Goal: Communication & Community: Answer question/provide support

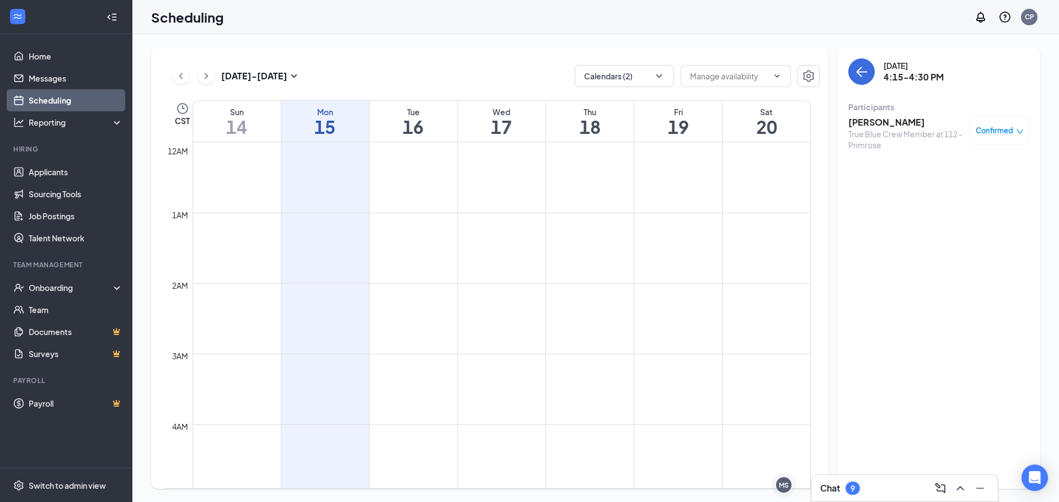
scroll to position [1039, 0]
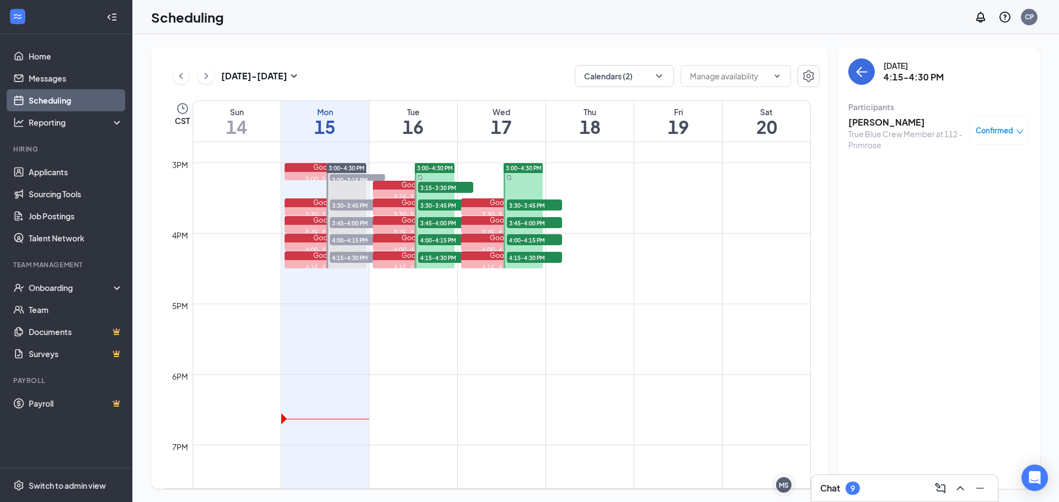
click at [432, 167] on span "3:00-4:30 PM" at bounding box center [435, 168] width 36 height 8
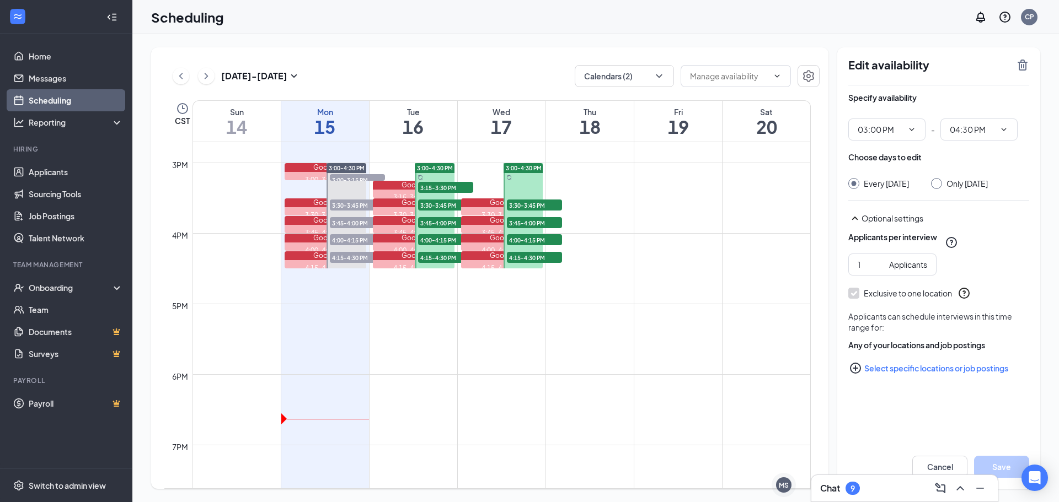
click at [437, 186] on span "3:15-3:30 PM" at bounding box center [445, 187] width 55 height 11
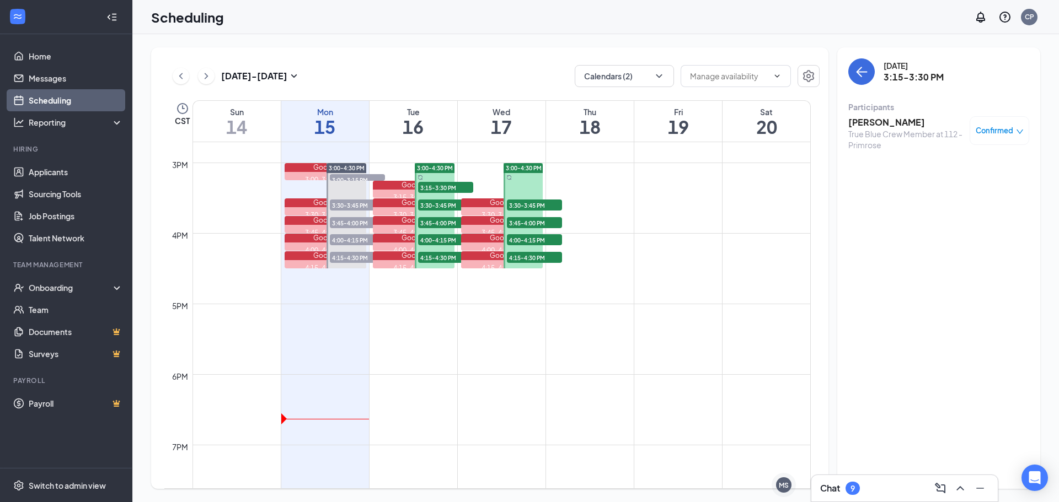
click at [439, 206] on span "3:30-3:45 PM" at bounding box center [445, 205] width 55 height 11
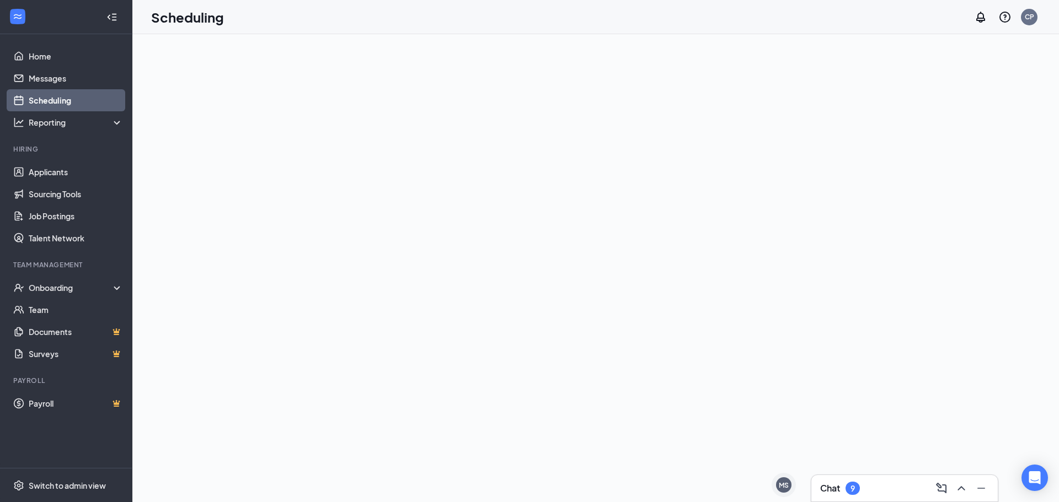
click at [58, 97] on link "Scheduling" at bounding box center [76, 100] width 94 height 22
click at [56, 79] on link "Messages" at bounding box center [76, 78] width 94 height 22
click at [55, 97] on link "Scheduling" at bounding box center [76, 100] width 94 height 22
click at [29, 51] on link "Home" at bounding box center [76, 56] width 94 height 22
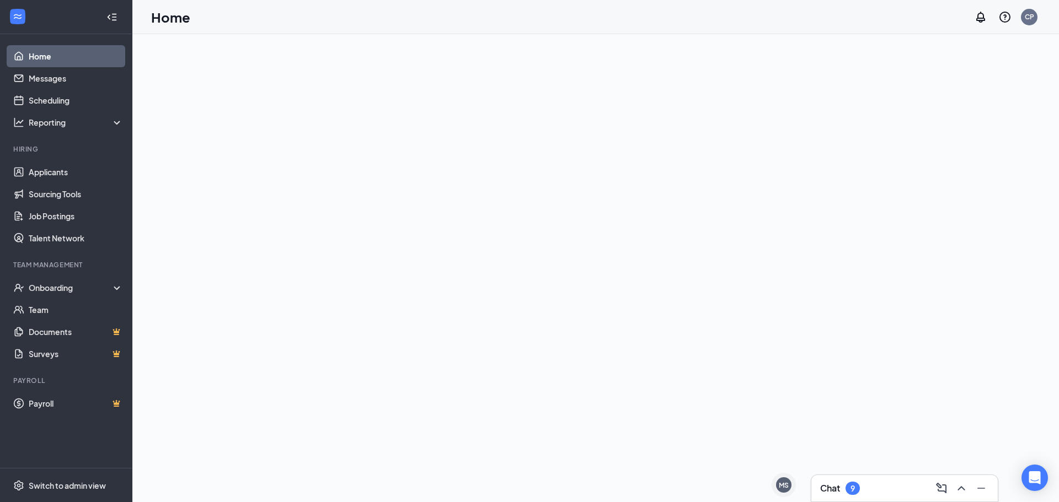
click at [839, 491] on h3 "Chat" at bounding box center [830, 489] width 20 height 12
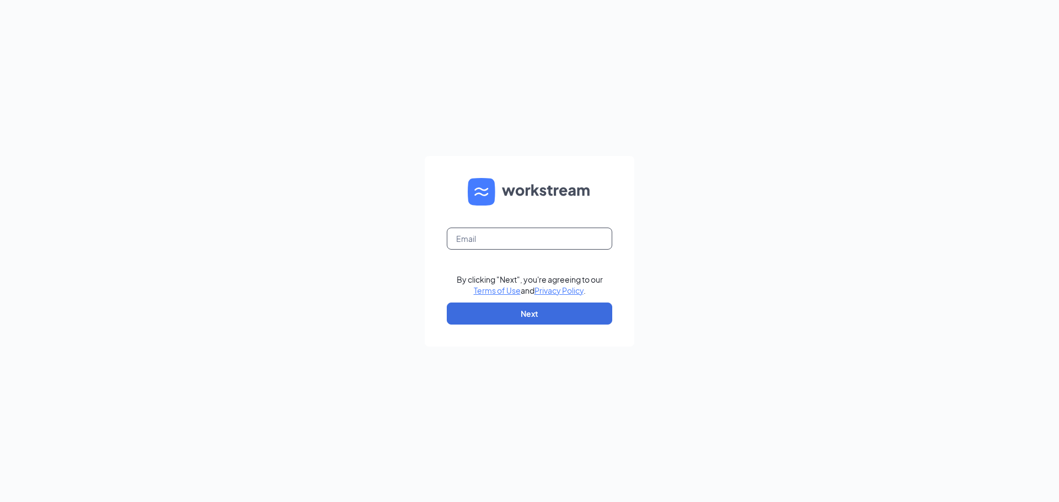
click at [516, 239] on input "text" at bounding box center [529, 239] width 165 height 22
type input "[EMAIL_ADDRESS][DOMAIN_NAME]"
click at [521, 318] on button "Next" at bounding box center [529, 314] width 165 height 22
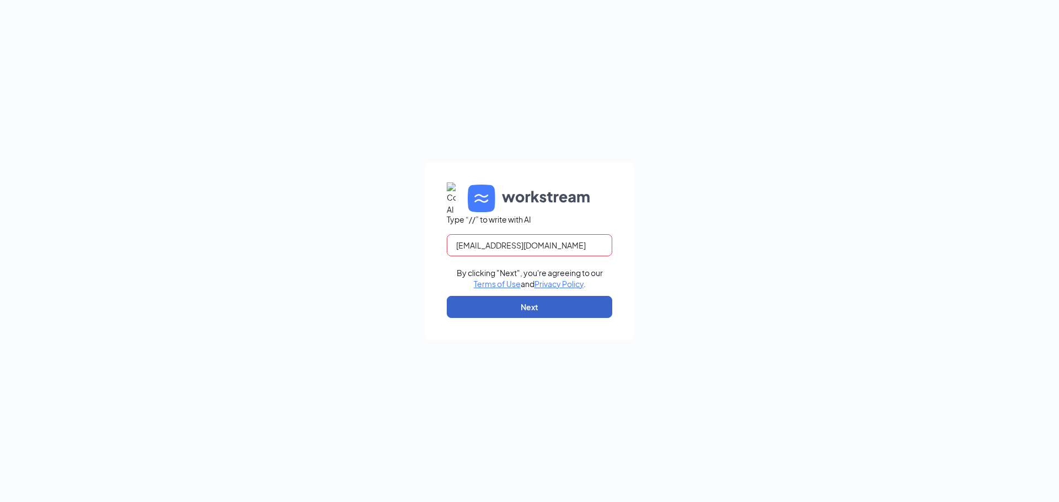
click at [522, 308] on button "Next" at bounding box center [529, 307] width 165 height 22
click at [595, 249] on body "culvers112@gmail.com By clicking "Next", you're agreeing to our Terms of Use an…" at bounding box center [529, 251] width 1059 height 502
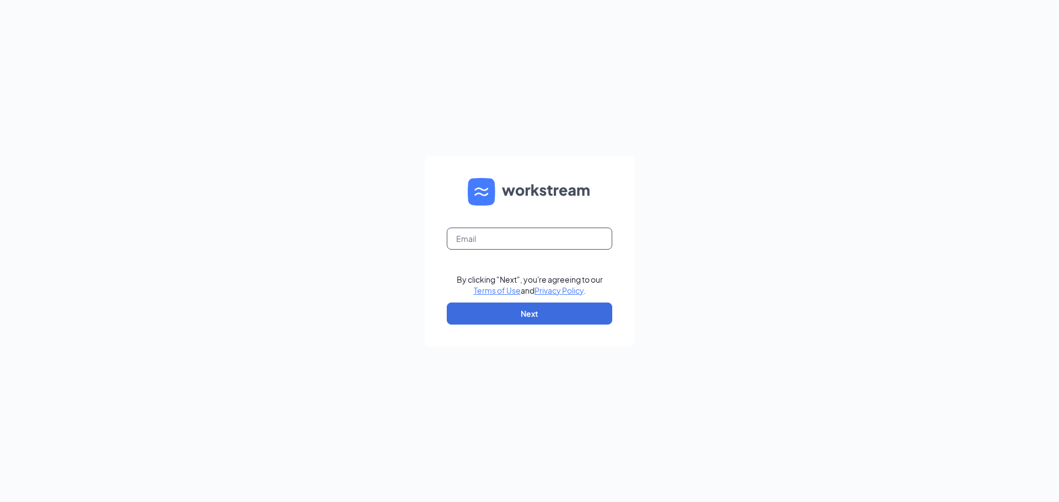
click at [556, 232] on input "text" at bounding box center [529, 239] width 165 height 22
type input "[EMAIL_ADDRESS][DOMAIN_NAME]"
click at [536, 314] on button "Next" at bounding box center [529, 314] width 165 height 22
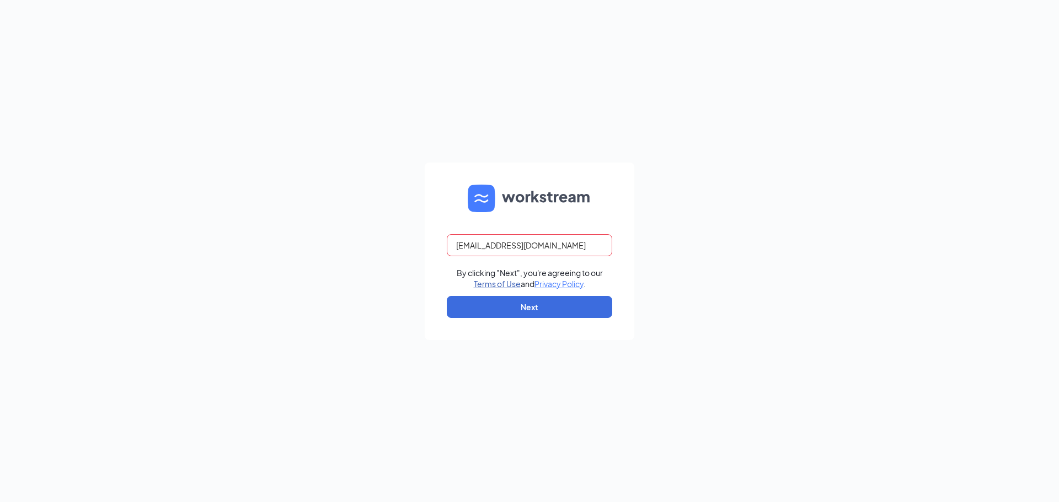
click at [488, 281] on link "Terms of Use" at bounding box center [497, 284] width 47 height 10
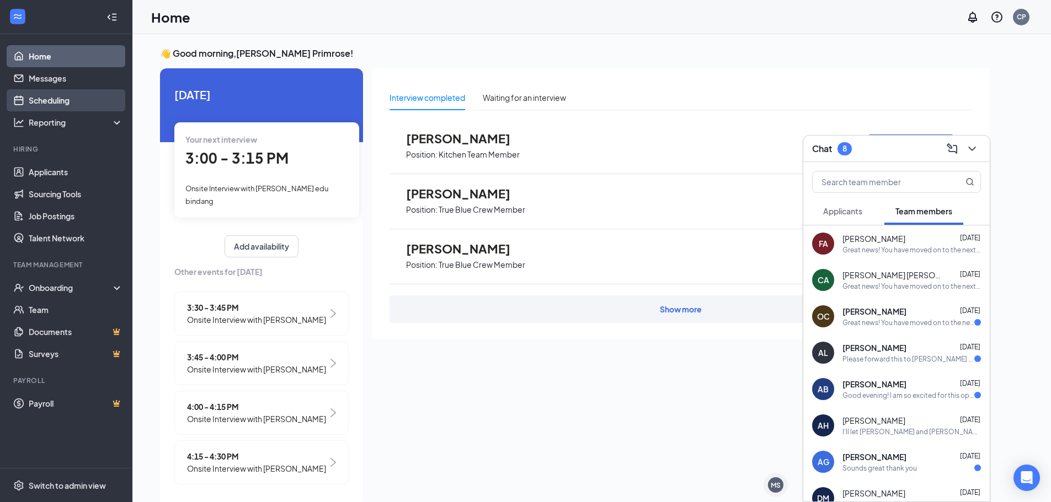
click at [69, 99] on link "Scheduling" at bounding box center [76, 100] width 94 height 22
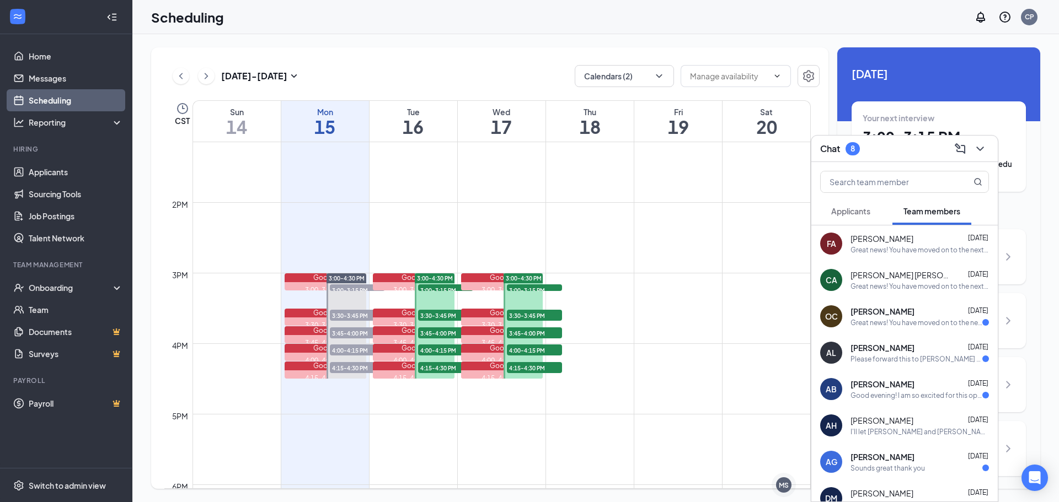
click at [930, 306] on div "[PERSON_NAME] [DATE]" at bounding box center [919, 311] width 138 height 11
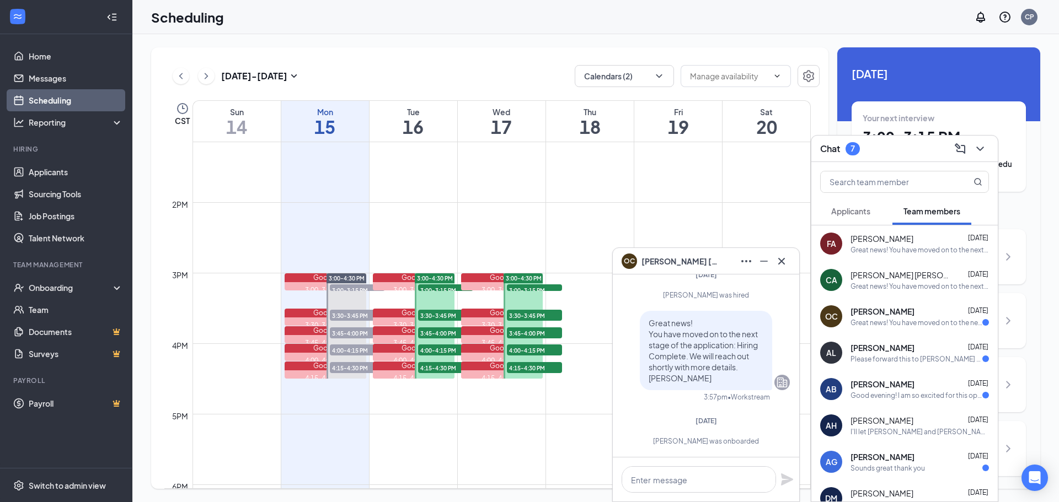
click at [913, 346] on span "[PERSON_NAME]" at bounding box center [882, 348] width 64 height 11
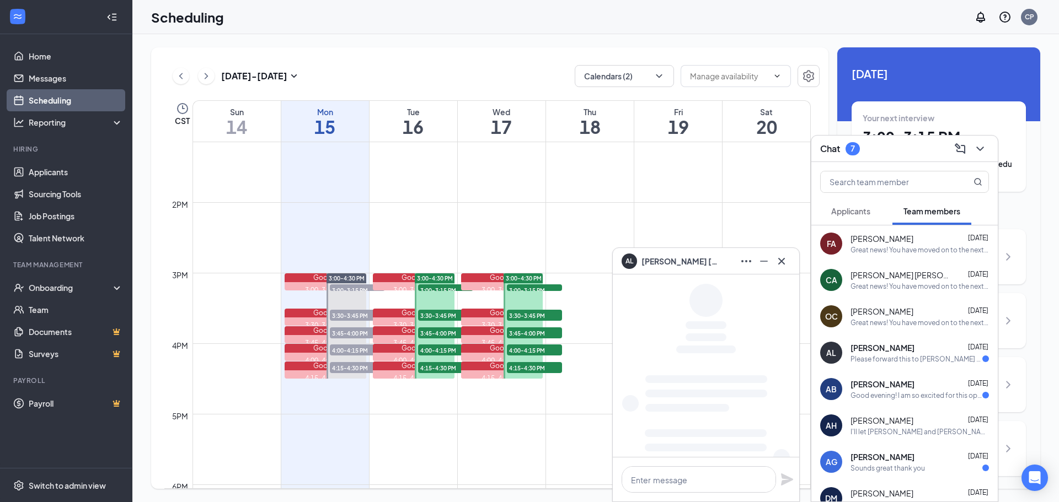
click at [895, 396] on div "Good evening! I am so excited for this opportunity and for the next steps." at bounding box center [916, 395] width 132 height 9
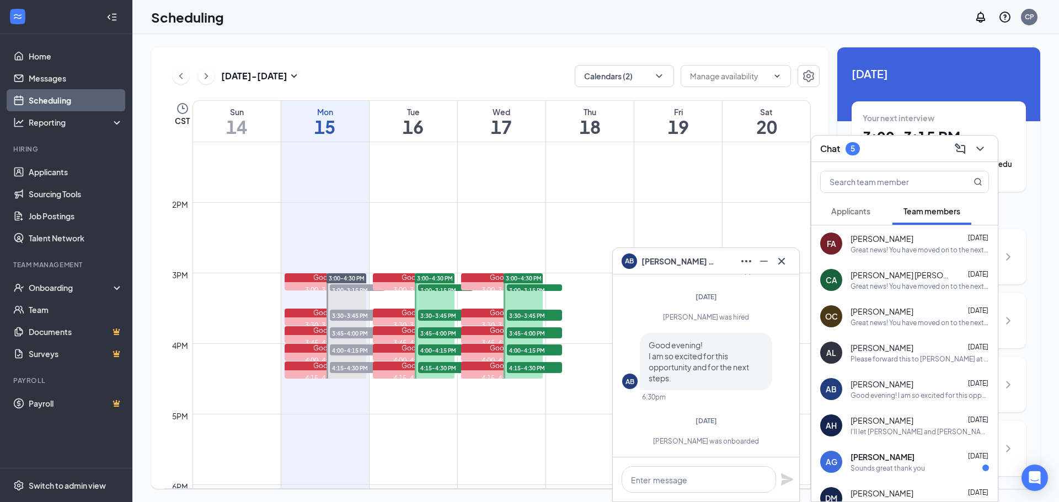
click at [879, 357] on div "Please forward this to [PERSON_NAME] at [PHONE_NUMBER]. Thx!" at bounding box center [919, 359] width 138 height 9
click at [787, 263] on icon "Cross" at bounding box center [781, 261] width 13 height 13
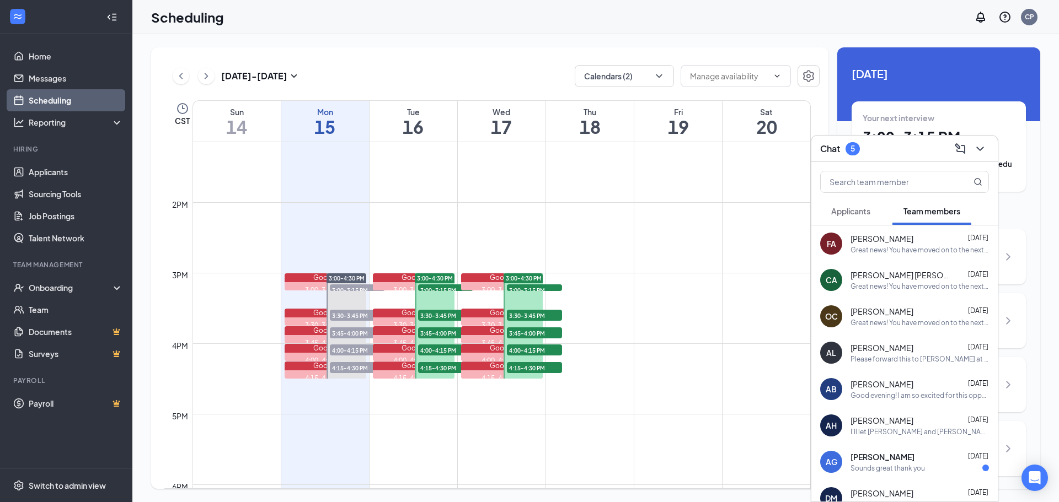
click at [912, 448] on div "AG [PERSON_NAME] [DATE] Sounds great thank you" at bounding box center [904, 462] width 186 height 36
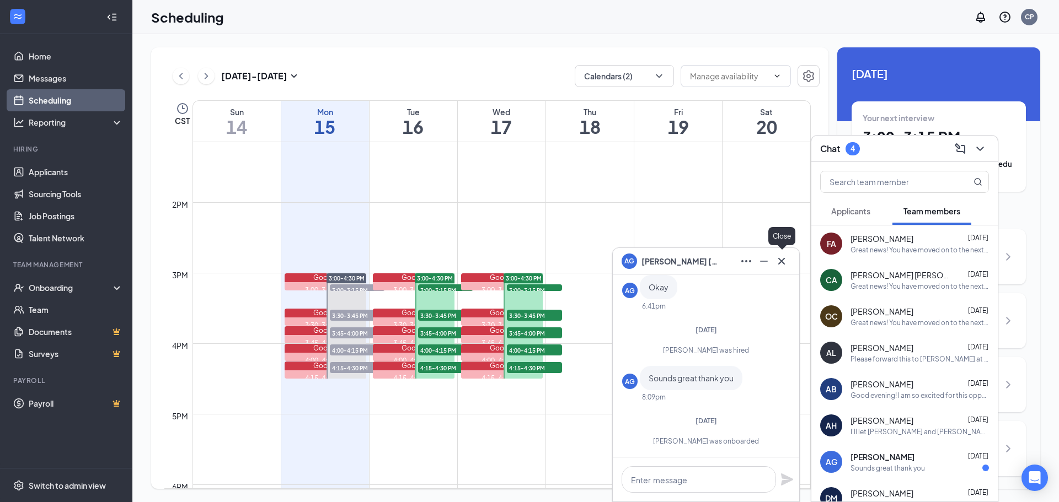
click at [788, 259] on icon "Cross" at bounding box center [781, 261] width 13 height 13
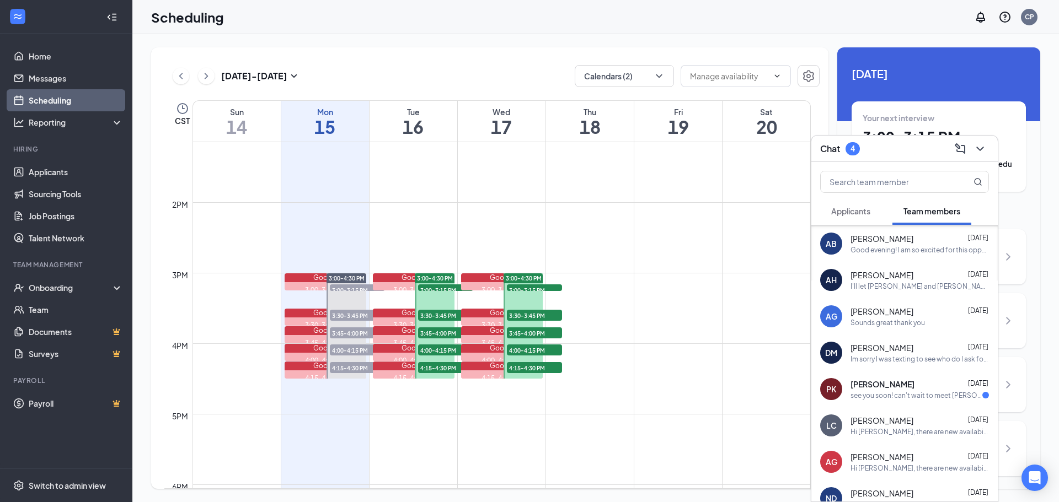
scroll to position [276, 0]
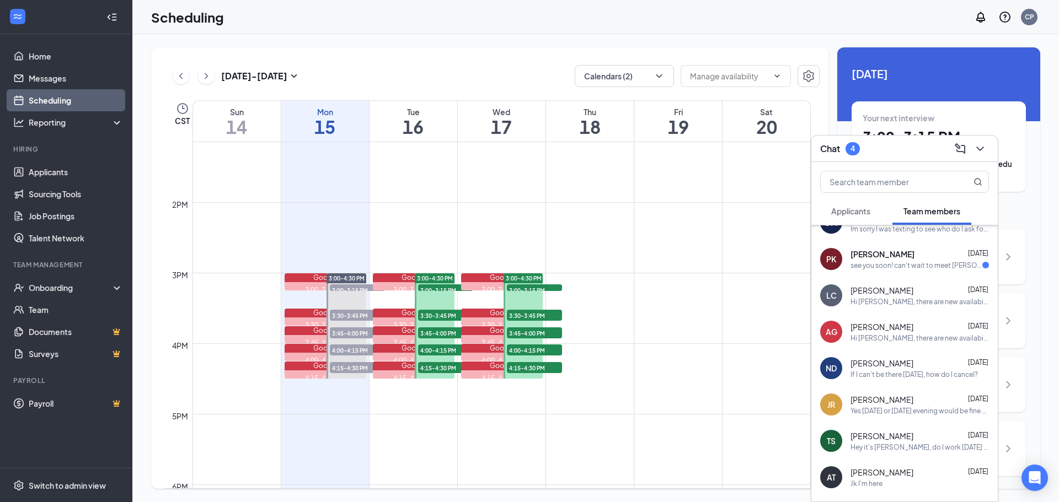
click at [892, 269] on div "see you soon! can't wait to meet [PERSON_NAME] and do this interview!" at bounding box center [916, 265] width 132 height 9
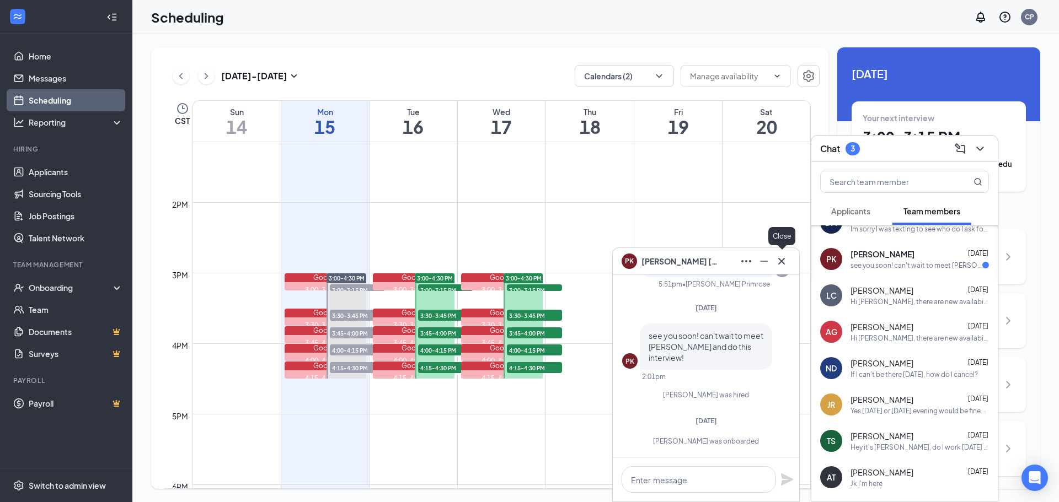
click at [782, 261] on icon "Cross" at bounding box center [781, 261] width 7 height 7
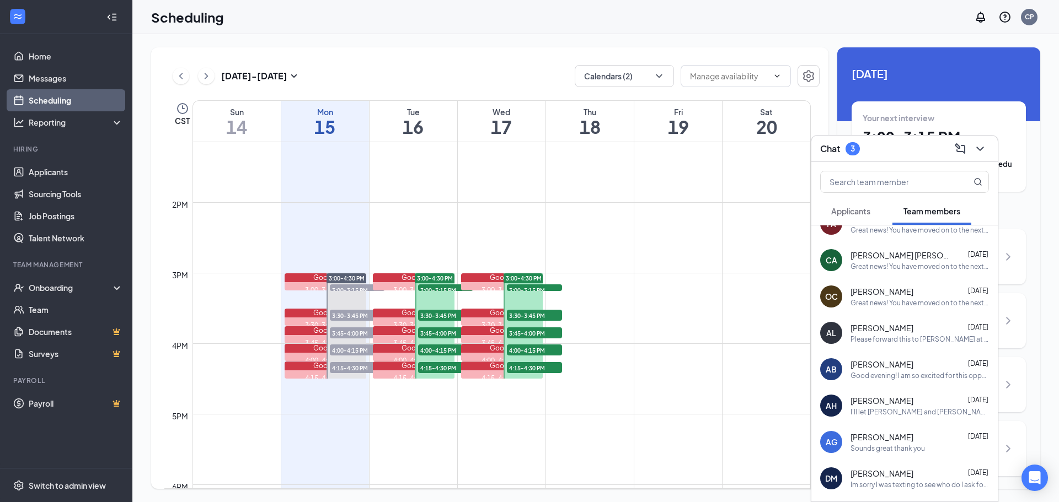
scroll to position [0, 0]
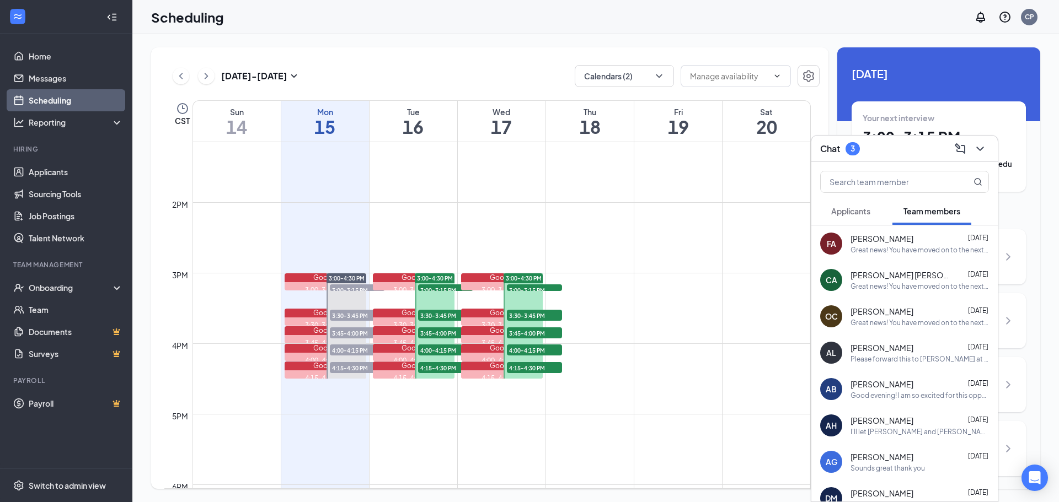
click at [846, 149] on div "3" at bounding box center [853, 148] width 14 height 13
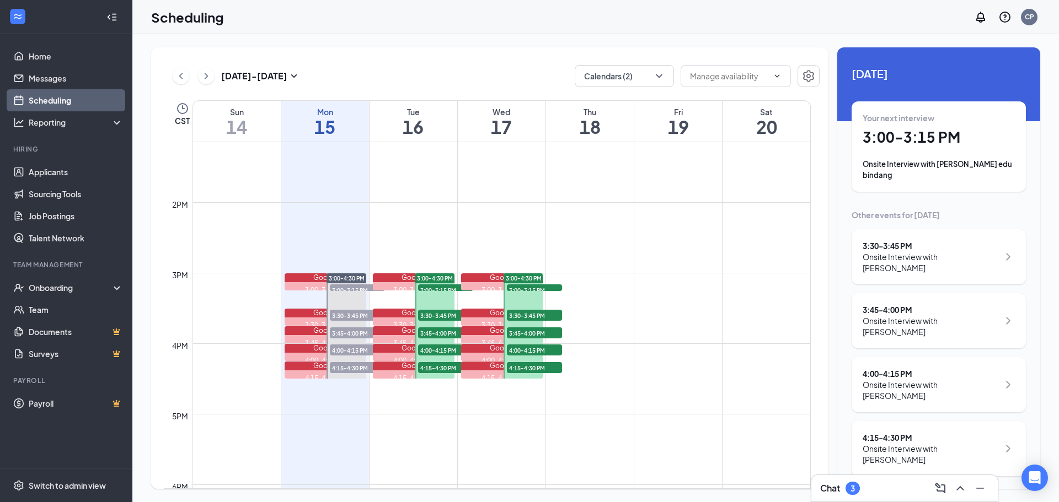
click at [869, 485] on div "Chat 3" at bounding box center [904, 489] width 169 height 18
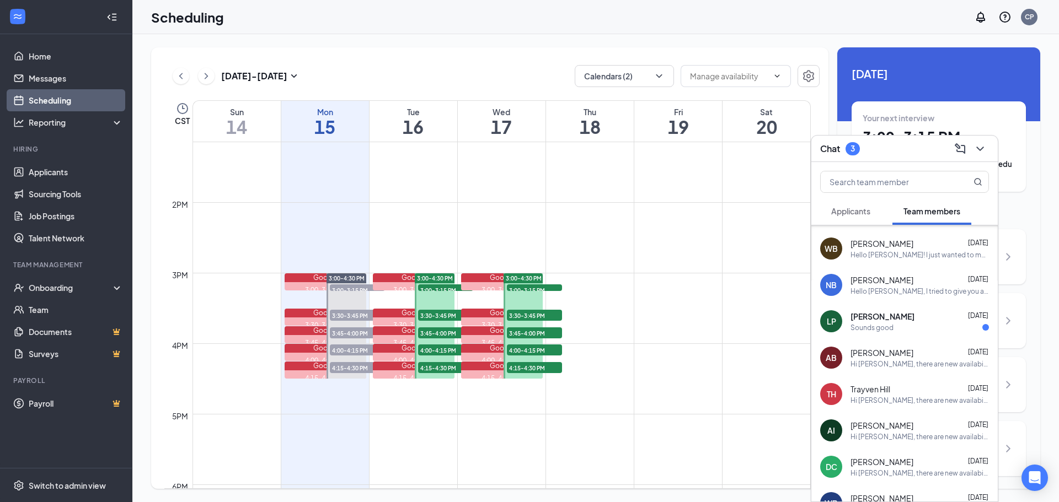
scroll to position [523, 0]
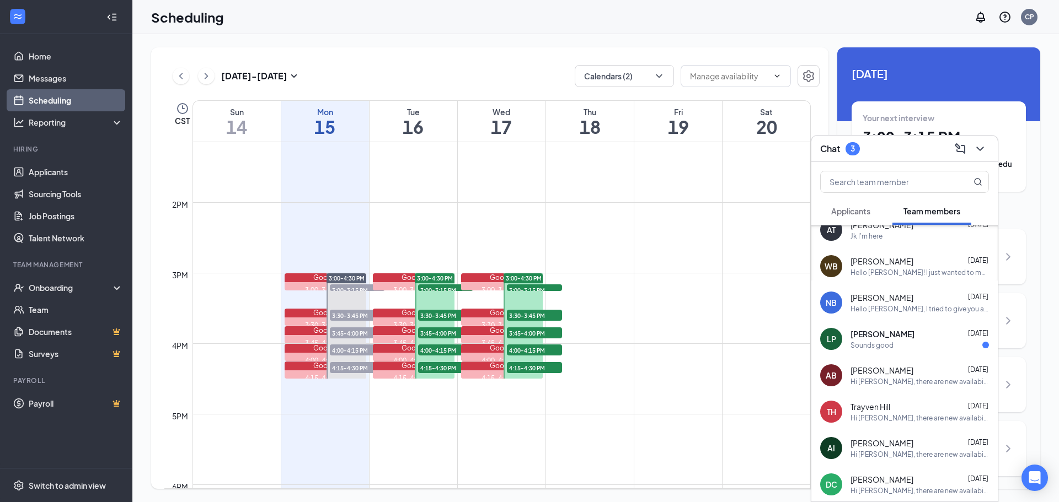
click at [897, 339] on span "[PERSON_NAME]" at bounding box center [882, 334] width 64 height 11
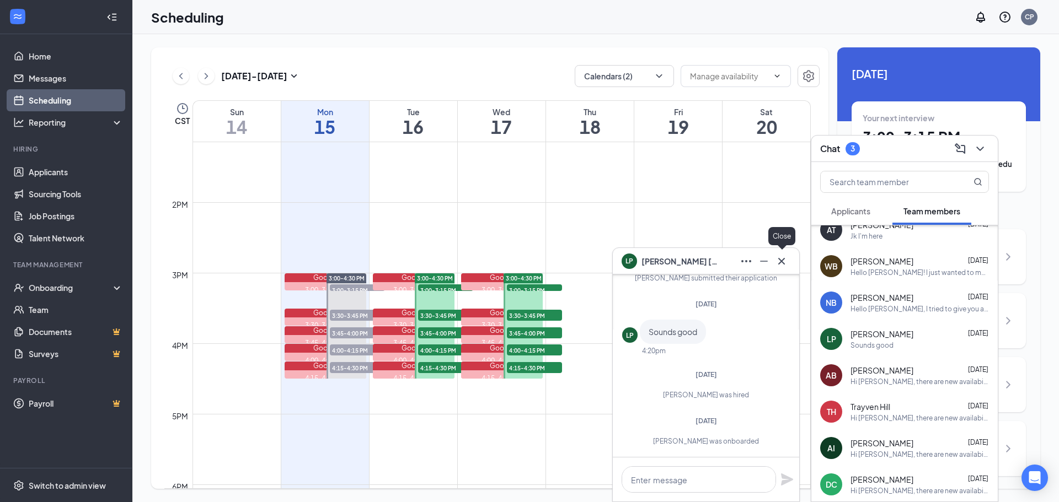
click at [784, 266] on icon "Cross" at bounding box center [781, 261] width 13 height 13
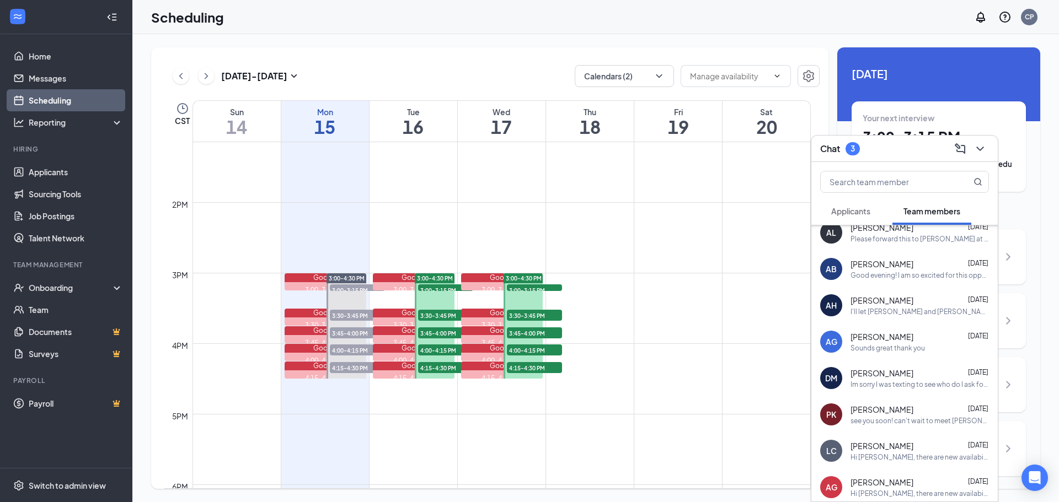
scroll to position [0, 0]
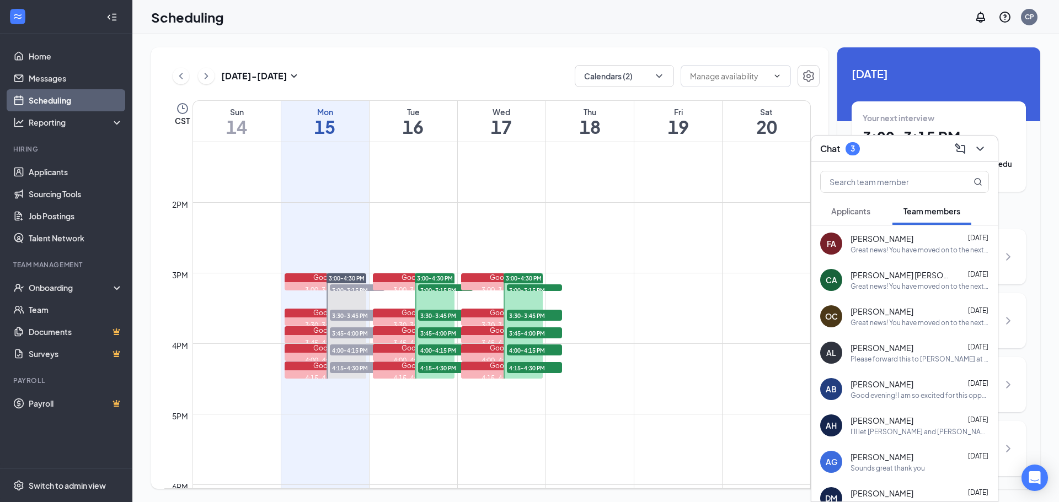
click at [843, 224] on button "Applicants" at bounding box center [850, 211] width 61 height 28
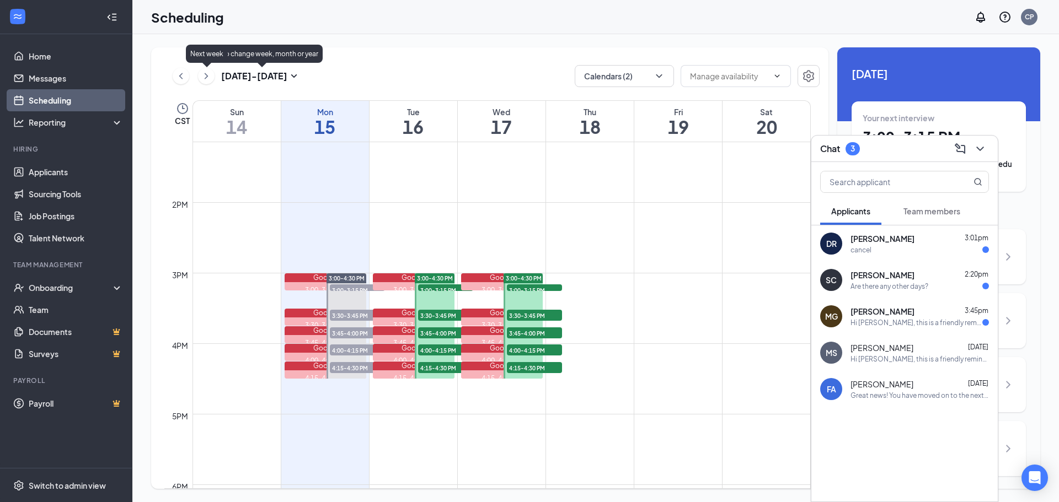
click at [206, 79] on icon "ChevronRight" at bounding box center [206, 75] width 11 height 13
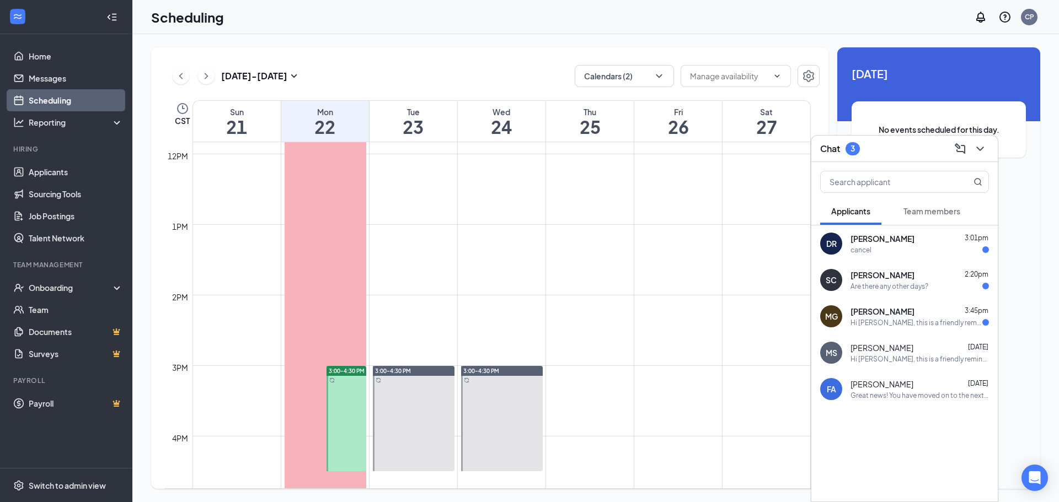
scroll to position [983, 0]
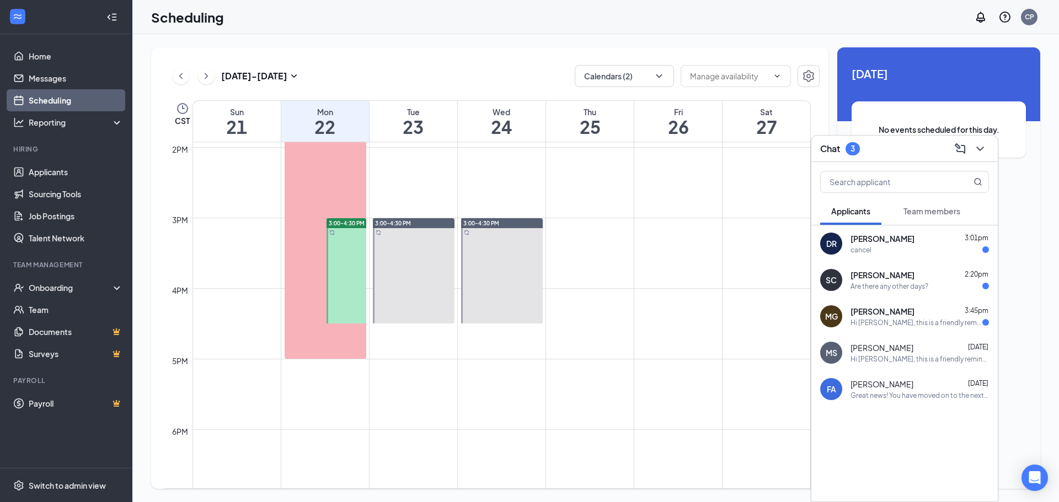
click at [864, 282] on div "Are there any other days?" at bounding box center [889, 286] width 78 height 9
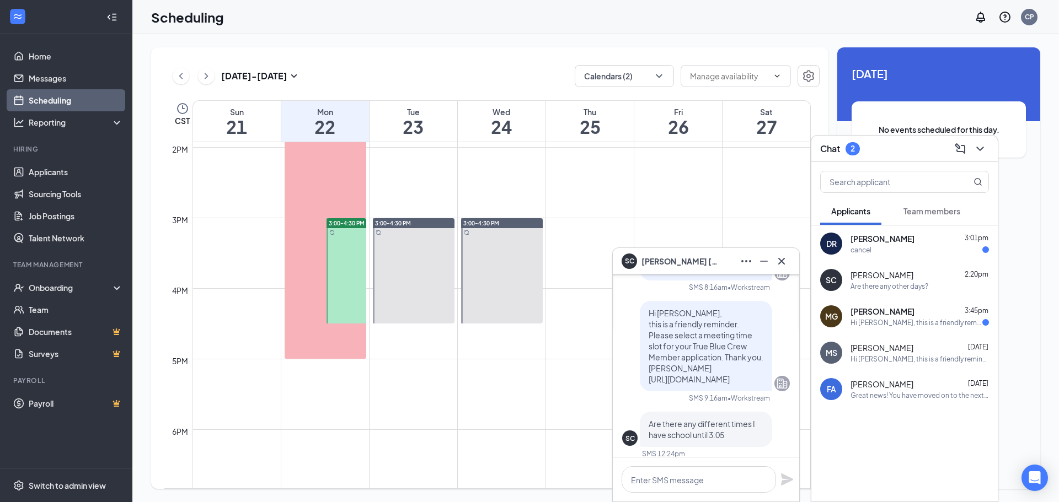
scroll to position [0, 0]
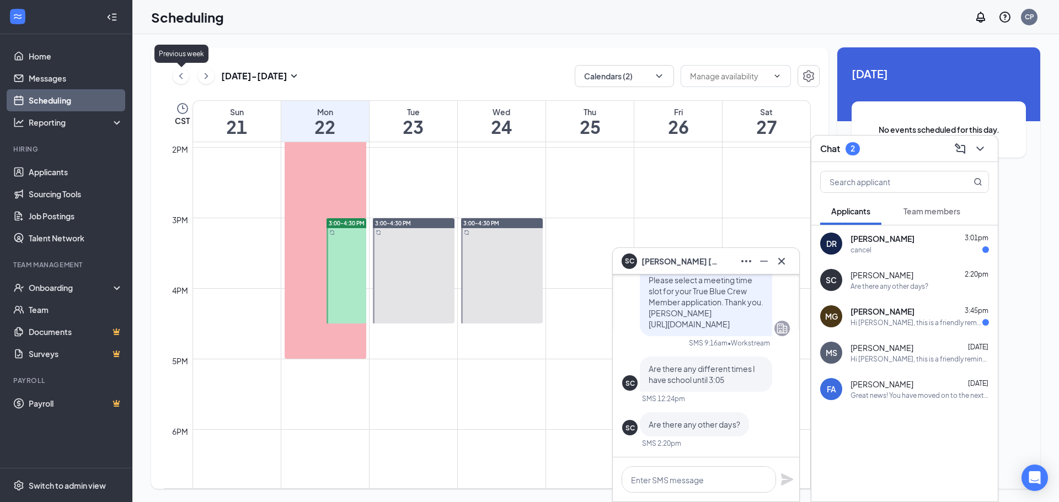
drag, startPoint x: 176, startPoint y: 76, endPoint x: 192, endPoint y: 81, distance: 16.7
click at [176, 76] on icon "ChevronLeft" at bounding box center [180, 75] width 11 height 13
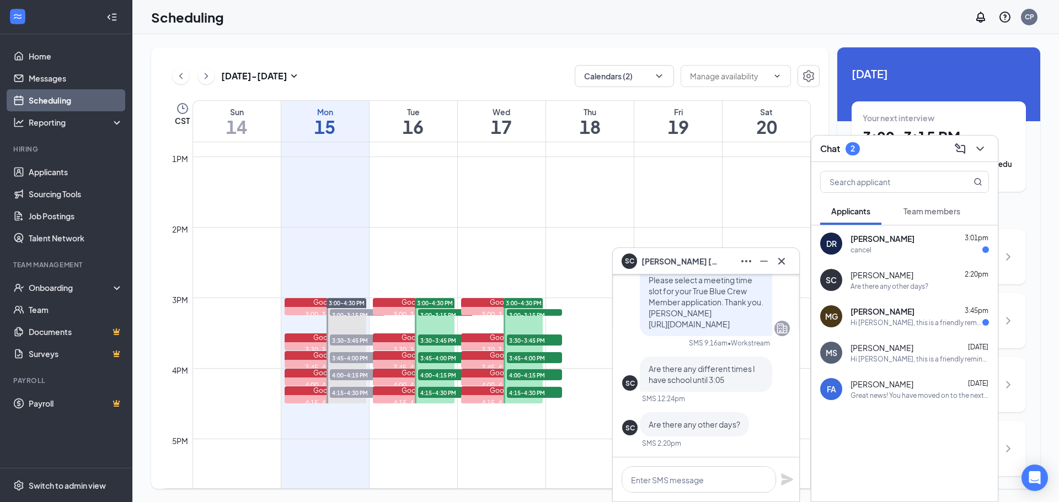
scroll to position [928, 0]
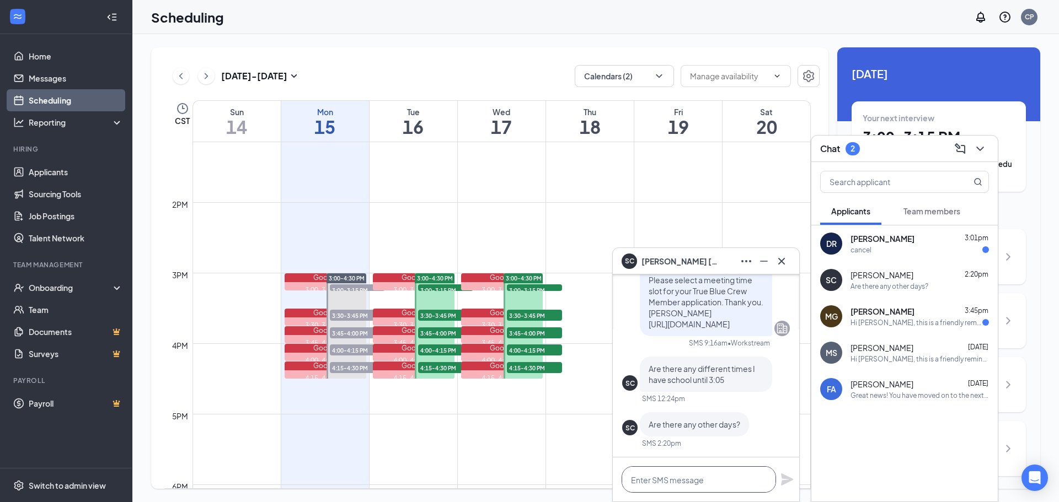
click at [714, 480] on textarea at bounding box center [699, 480] width 154 height 26
type textarea "t"
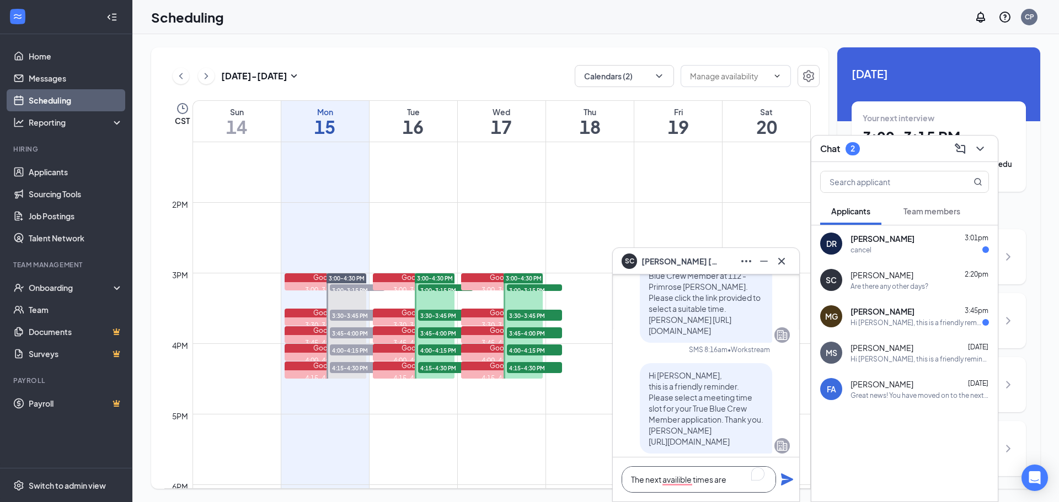
scroll to position [0, 0]
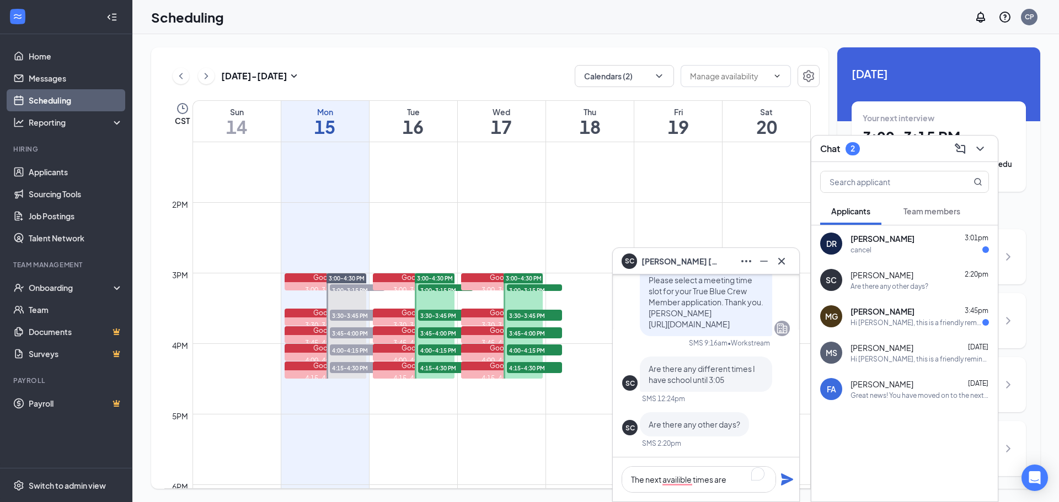
click at [202, 79] on icon "ChevronRight" at bounding box center [206, 75] width 11 height 13
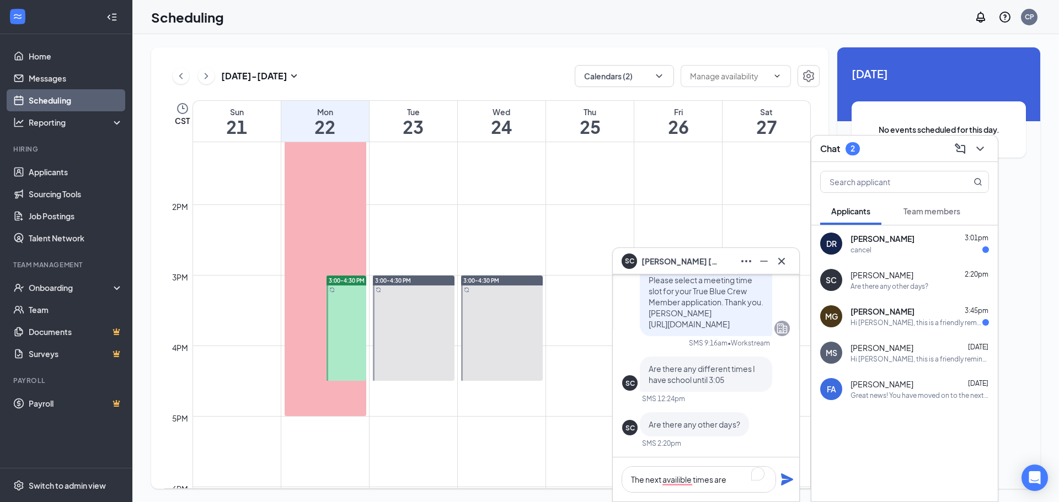
scroll to position [928, 0]
click at [742, 482] on textarea "The next availible times are" at bounding box center [699, 480] width 154 height 26
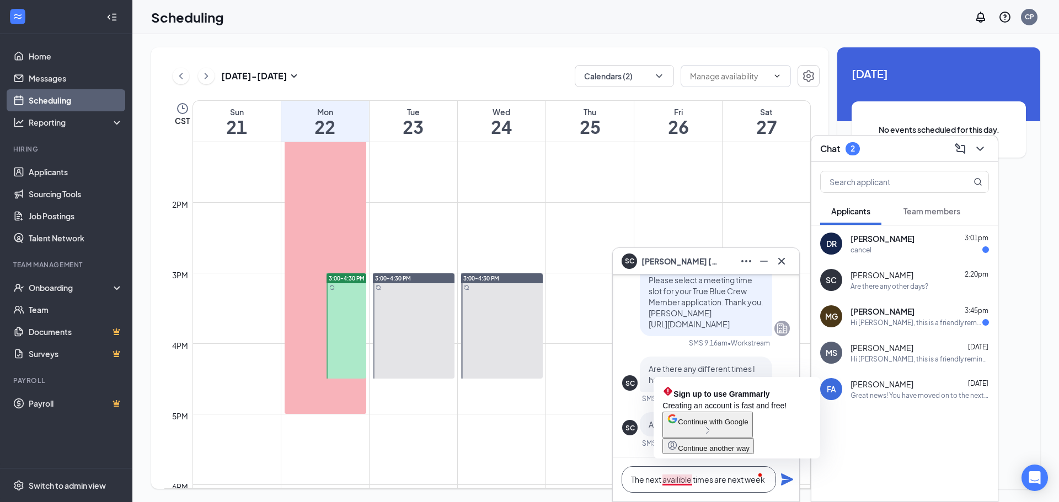
click at [684, 481] on textarea "The next availible times are next week" at bounding box center [699, 480] width 154 height 26
drag, startPoint x: 684, startPoint y: 482, endPoint x: 645, endPoint y: 335, distance: 151.7
click at [645, 335] on div "Hi [PERSON_NAME], this is a friendly reminder. Please select a meeting time slo…" at bounding box center [706, 291] width 132 height 90
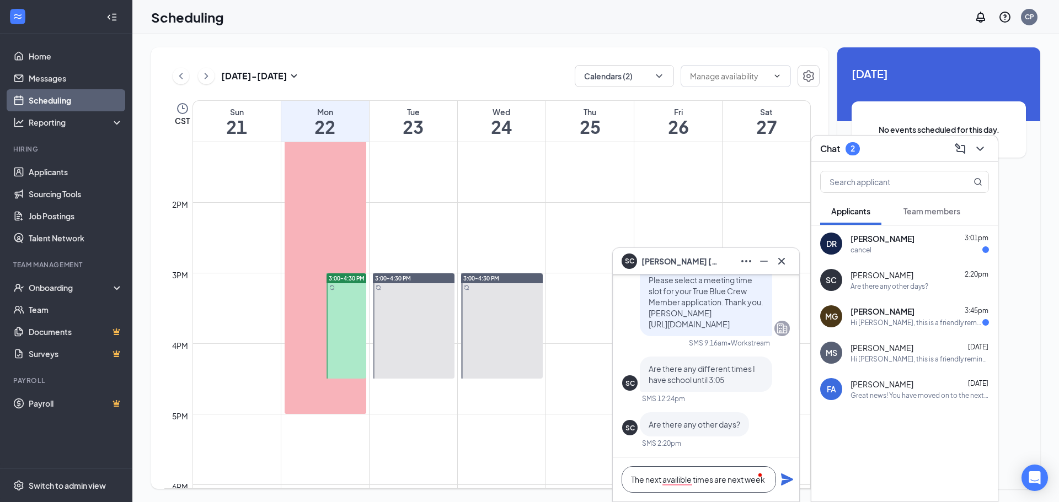
click at [767, 480] on textarea "The next availible times are next week" at bounding box center [699, 480] width 154 height 26
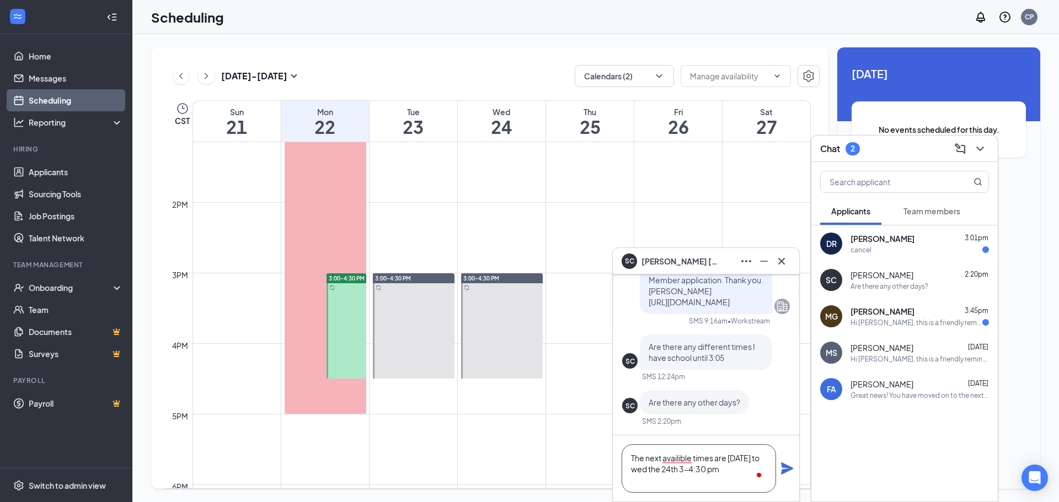
type textarea "The next availible times are [DATE] to wed the 24th 3-4:30 pm"
click at [784, 469] on icon "Plane" at bounding box center [786, 468] width 13 height 13
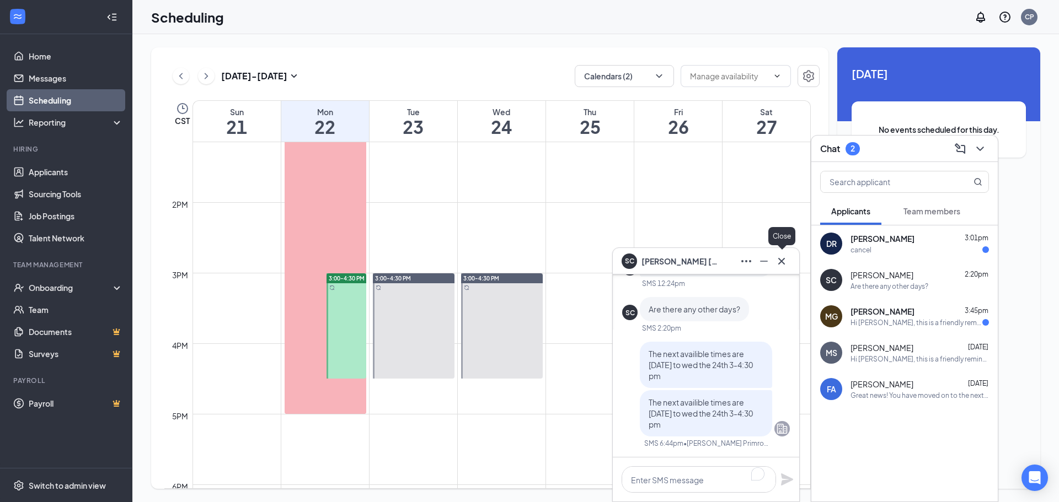
click at [782, 261] on icon "Cross" at bounding box center [781, 261] width 13 height 13
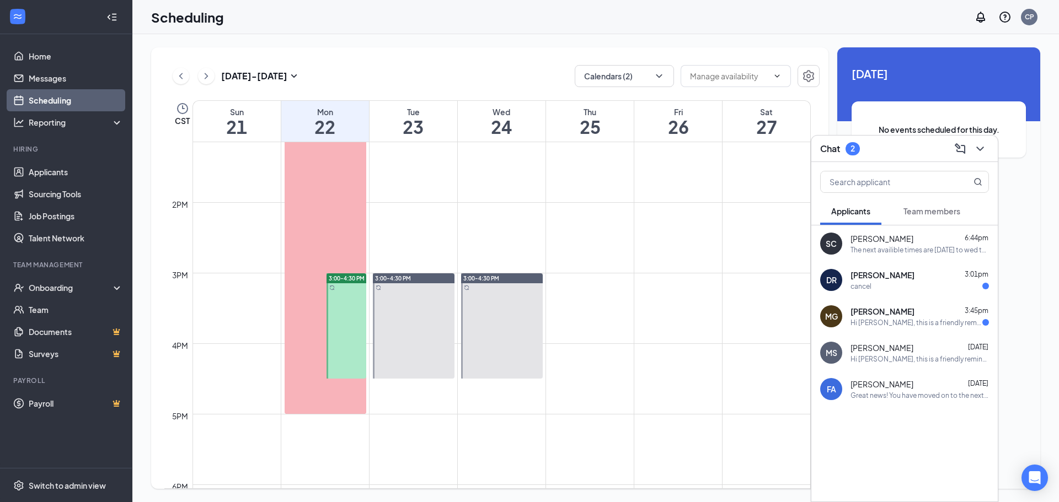
click at [862, 325] on div "Hi [PERSON_NAME], this is a friendly reminder. Your meeting with [PERSON_NAME] …" at bounding box center [916, 322] width 132 height 9
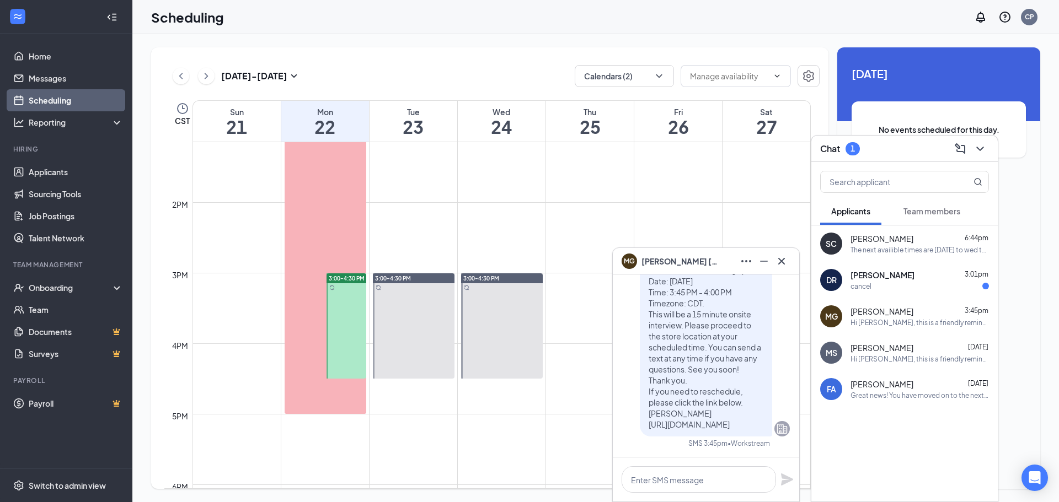
click at [874, 286] on div "cancel" at bounding box center [919, 286] width 138 height 9
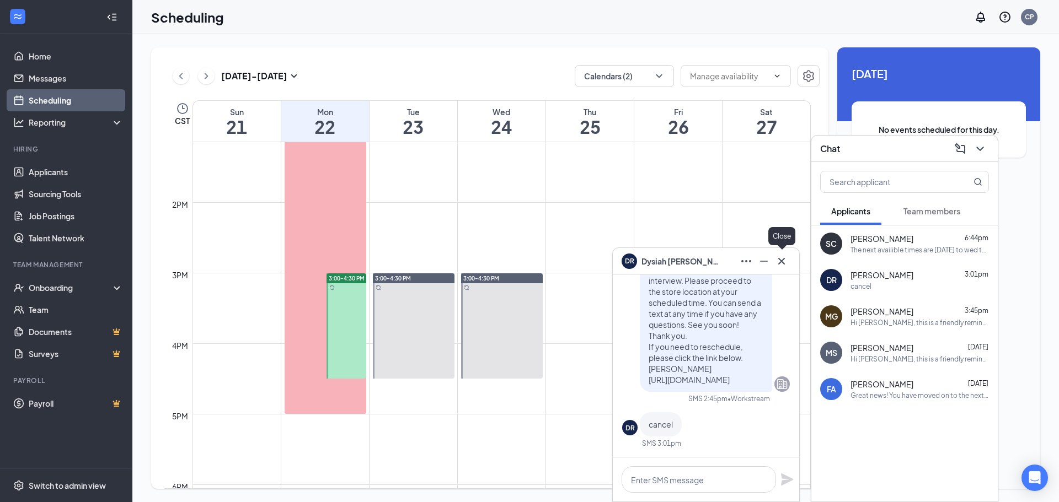
click at [780, 259] on icon "Cross" at bounding box center [781, 261] width 13 height 13
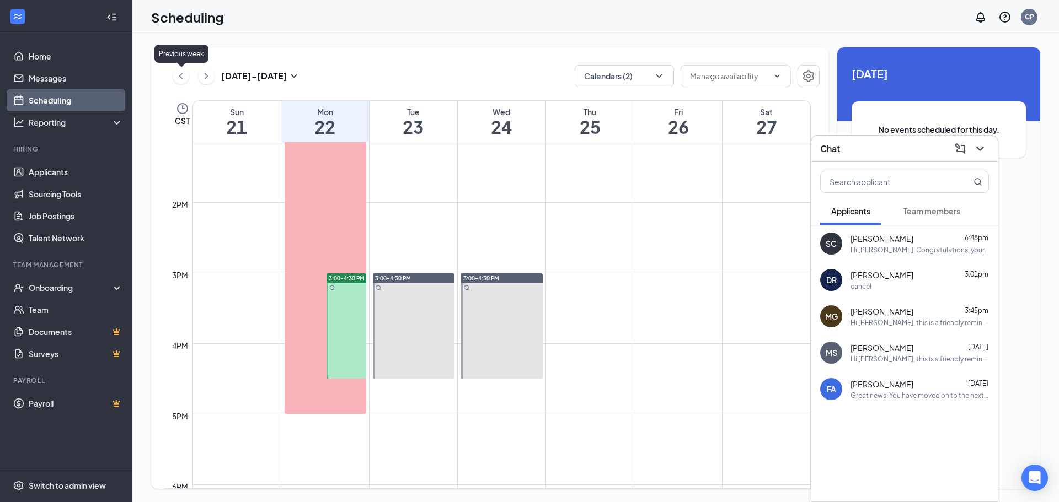
click at [178, 74] on icon "ChevronLeft" at bounding box center [180, 75] width 11 height 13
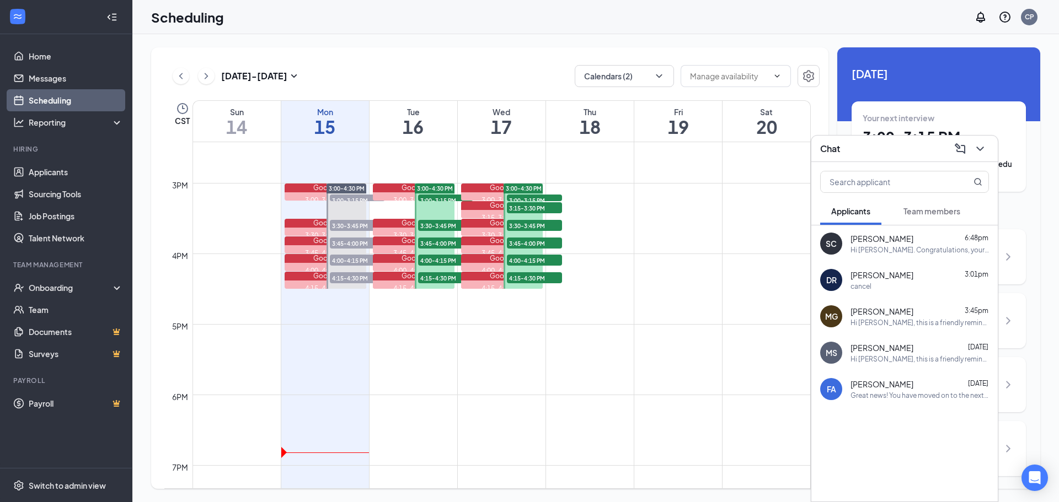
scroll to position [928, 0]
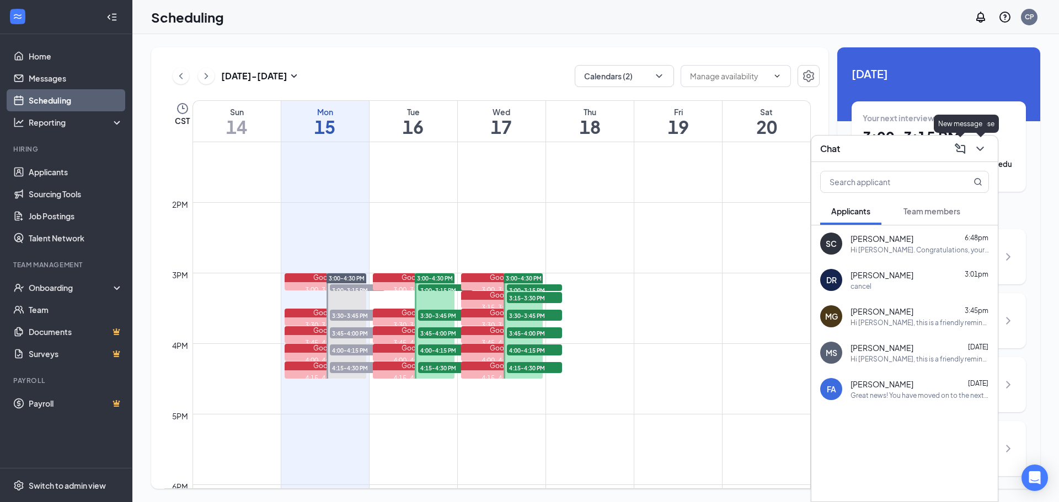
click at [982, 148] on icon "ChevronDown" at bounding box center [979, 149] width 7 height 4
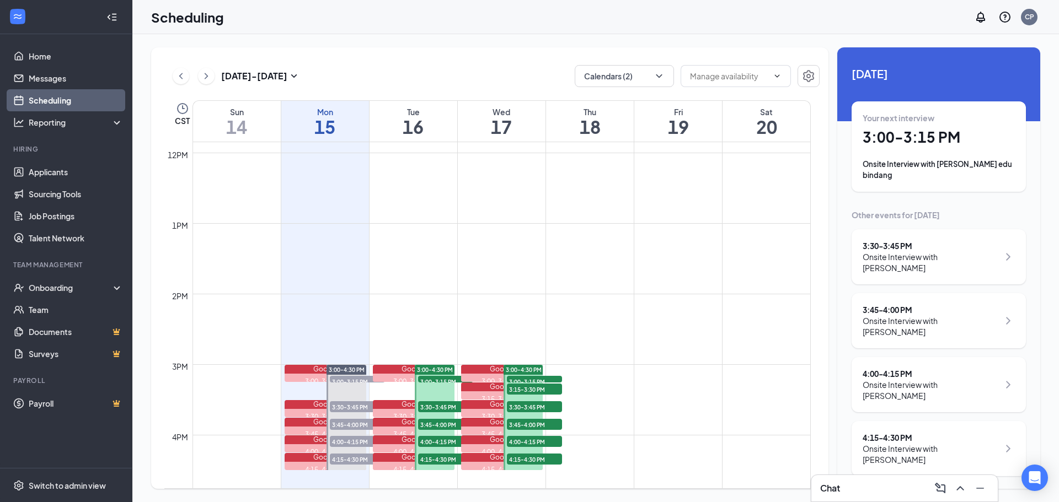
scroll to position [919, 0]
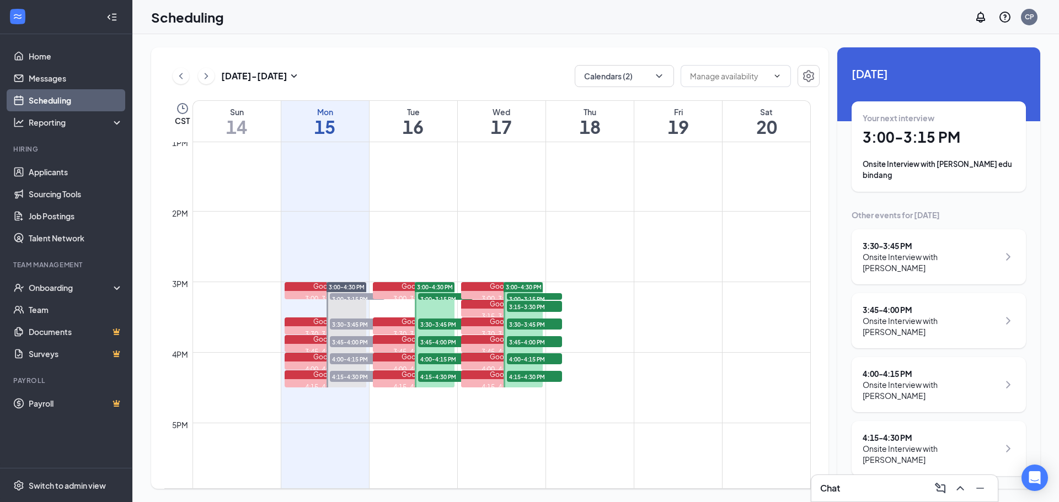
click at [846, 318] on div "[DATE] Your next interview 3:00 - 3:15 PM Onsite Interview with [PERSON_NAME] e…" at bounding box center [938, 270] width 203 height 447
